Goal: Transaction & Acquisition: Subscribe to service/newsletter

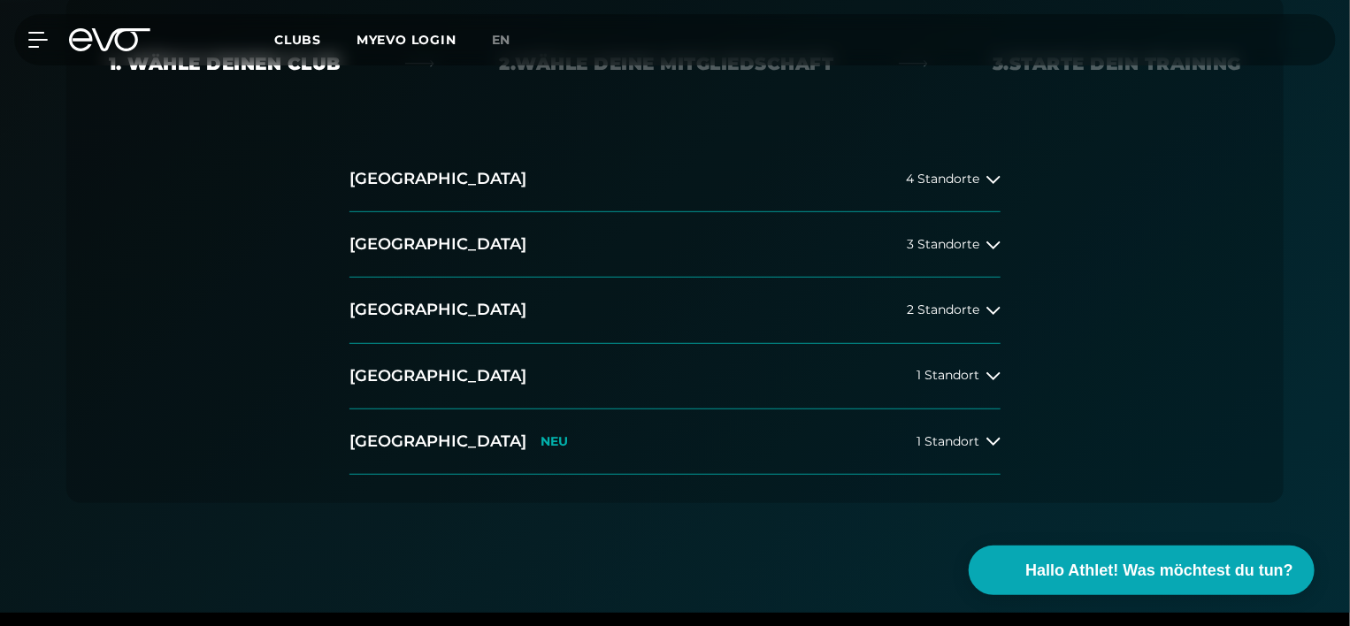
scroll to position [354, 0]
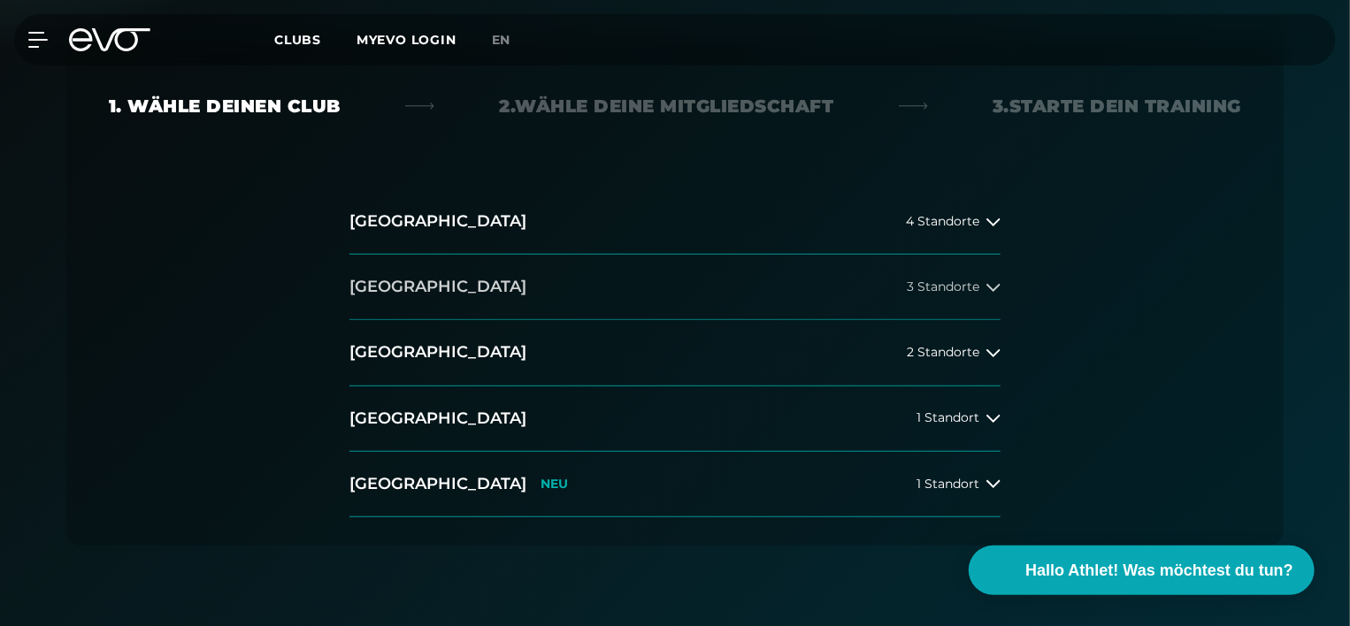
click at [425, 298] on button "[GEOGRAPHIC_DATA] 3 Standorte" at bounding box center [674, 287] width 651 height 65
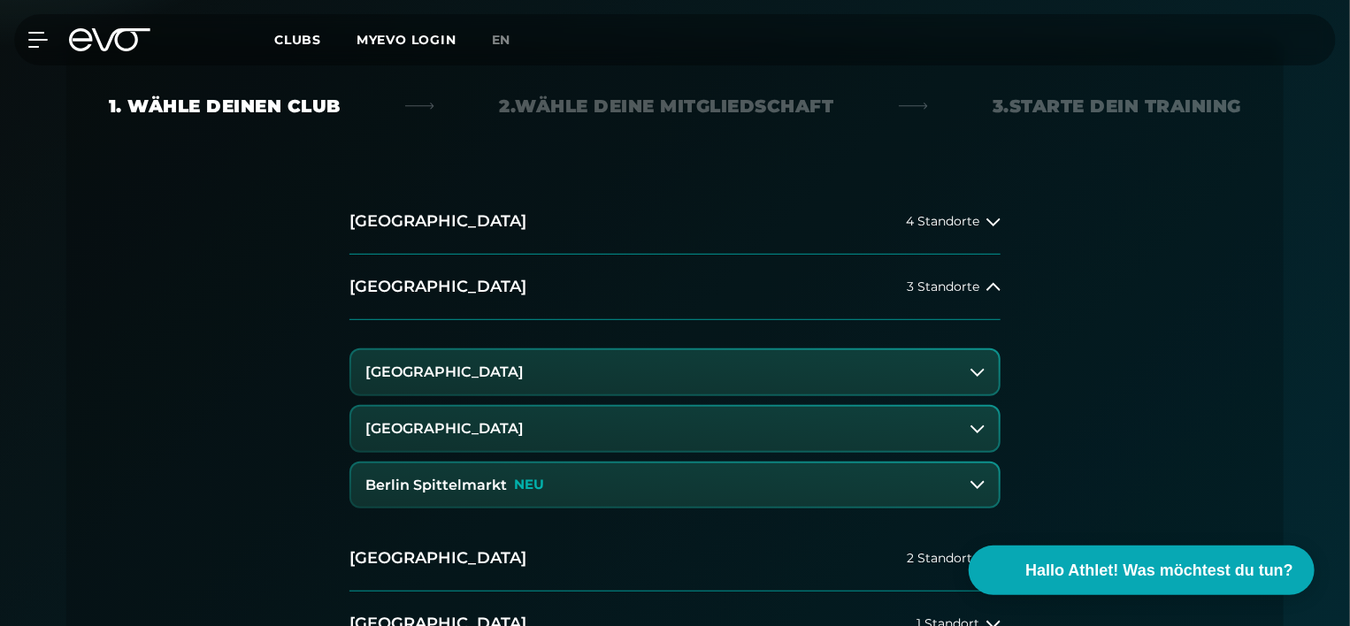
click at [449, 484] on h3 "Berlin Spittelmarkt" at bounding box center [436, 486] width 142 height 16
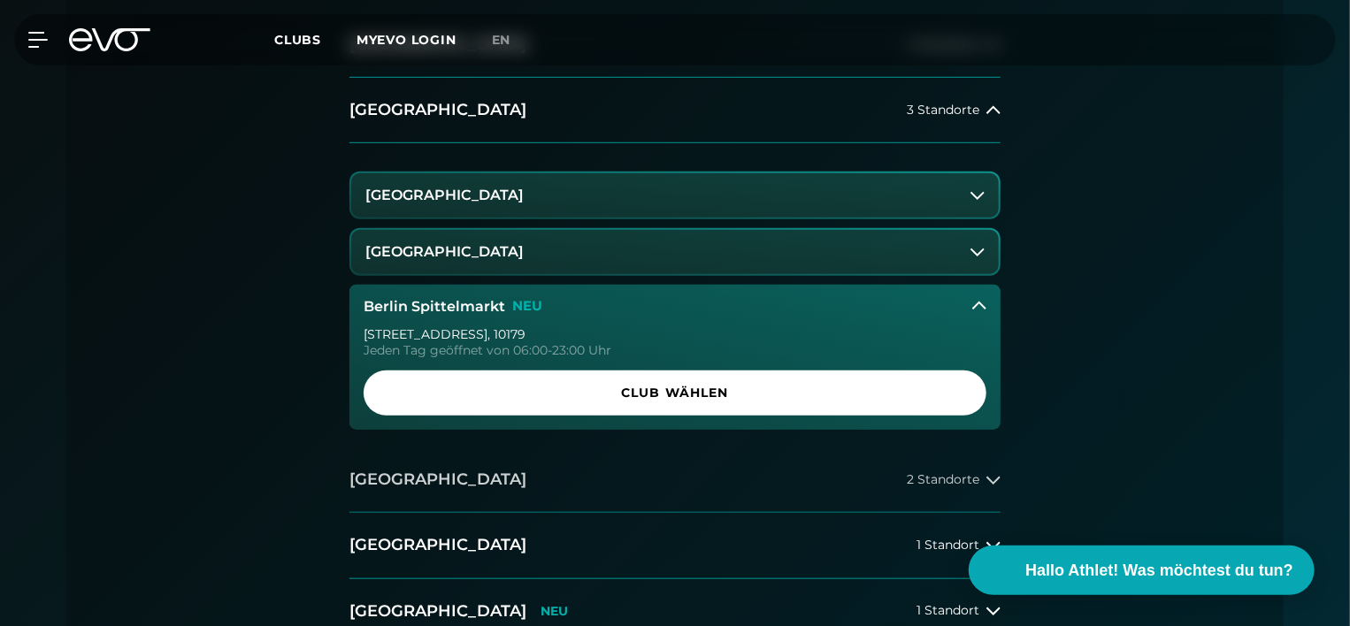
scroll to position [619, 0]
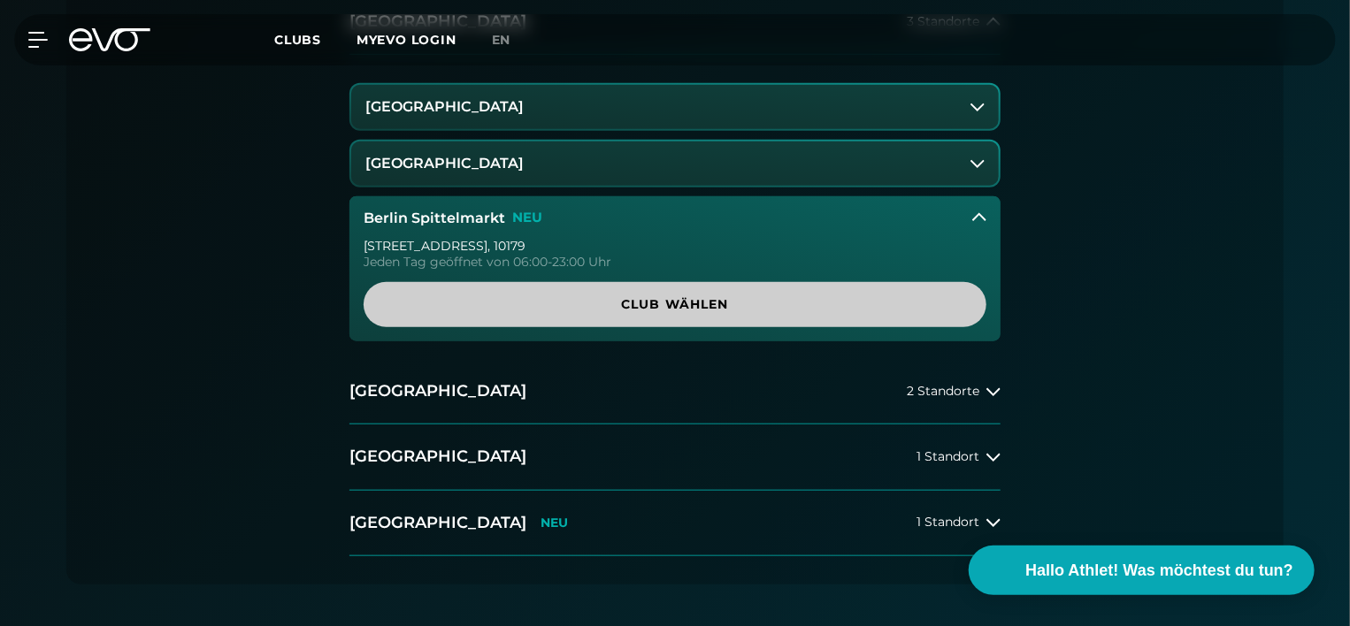
click at [617, 297] on span "Club wählen" at bounding box center [675, 304] width 538 height 19
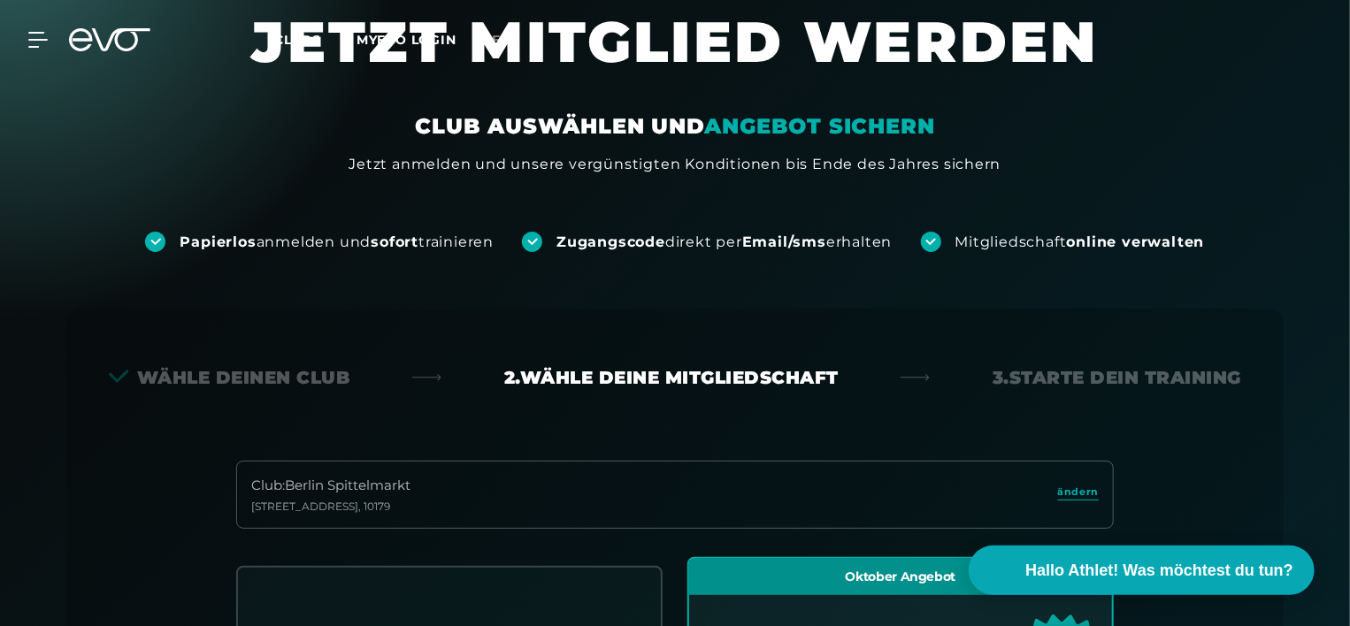
scroll to position [37, 0]
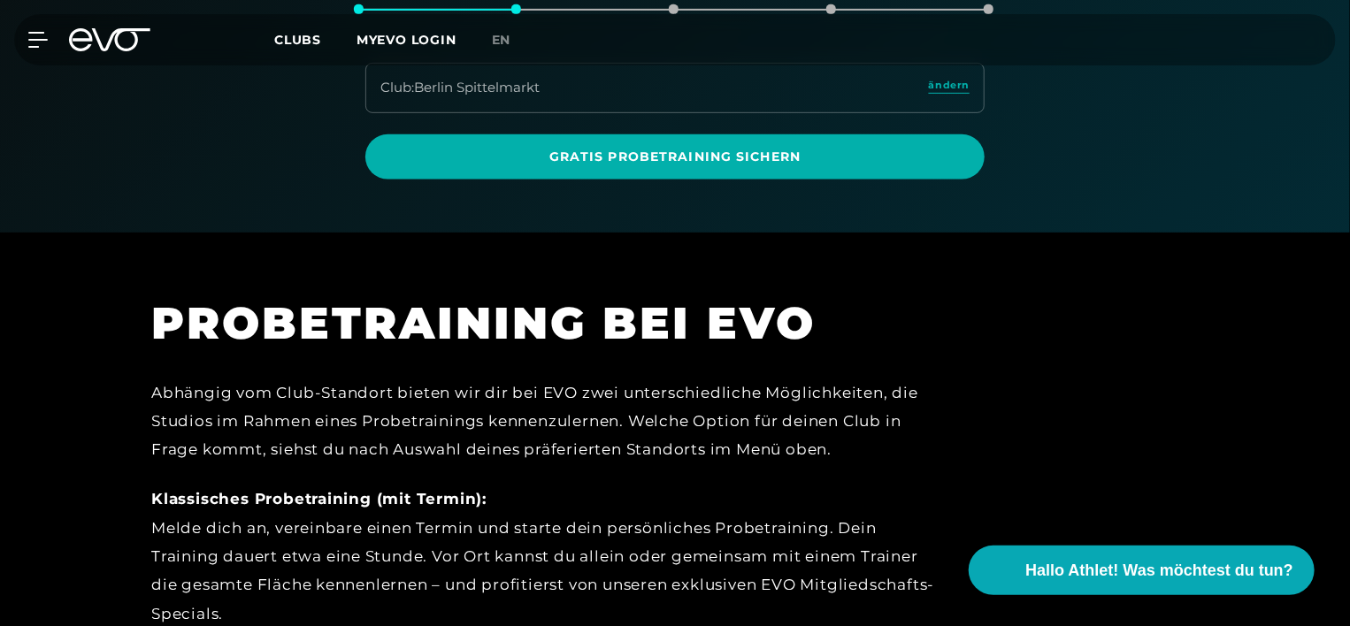
scroll to position [480, 0]
